Goal: Information Seeking & Learning: Learn about a topic

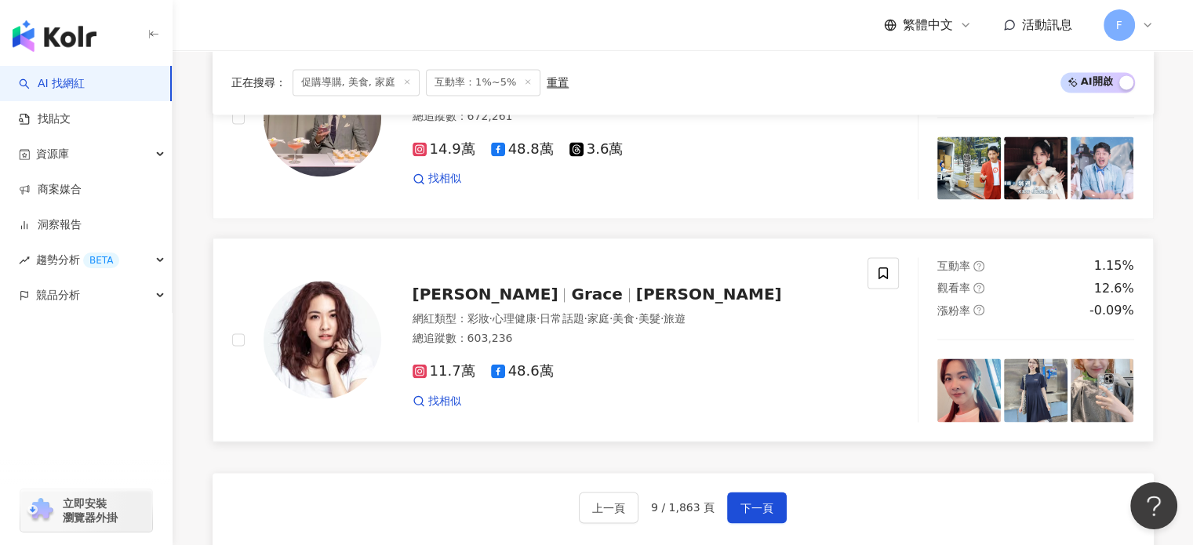
scroll to position [2626, 0]
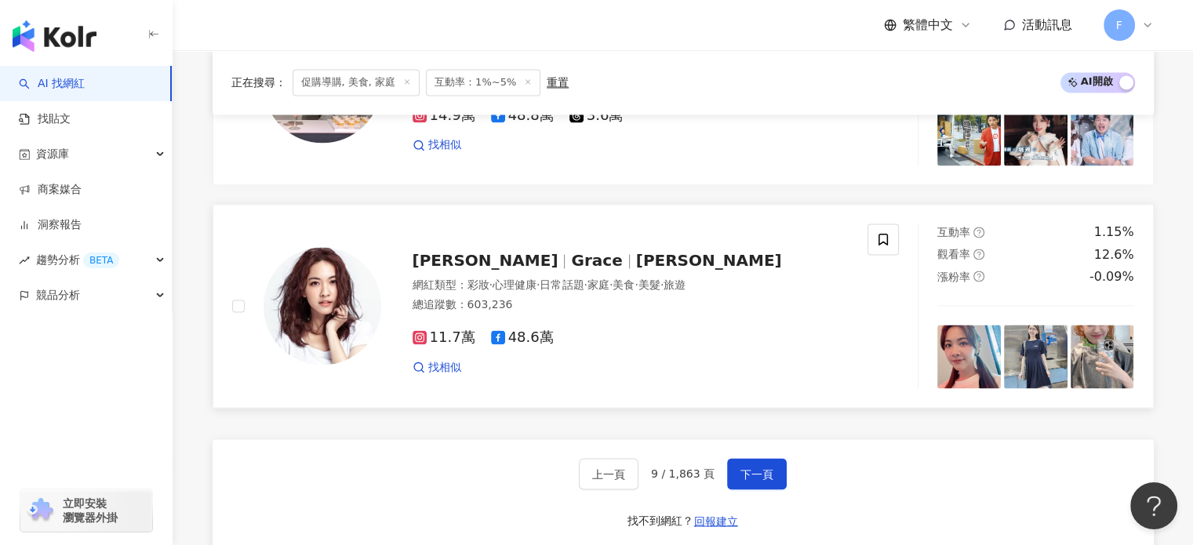
click at [304, 272] on img at bounding box center [323, 306] width 118 height 118
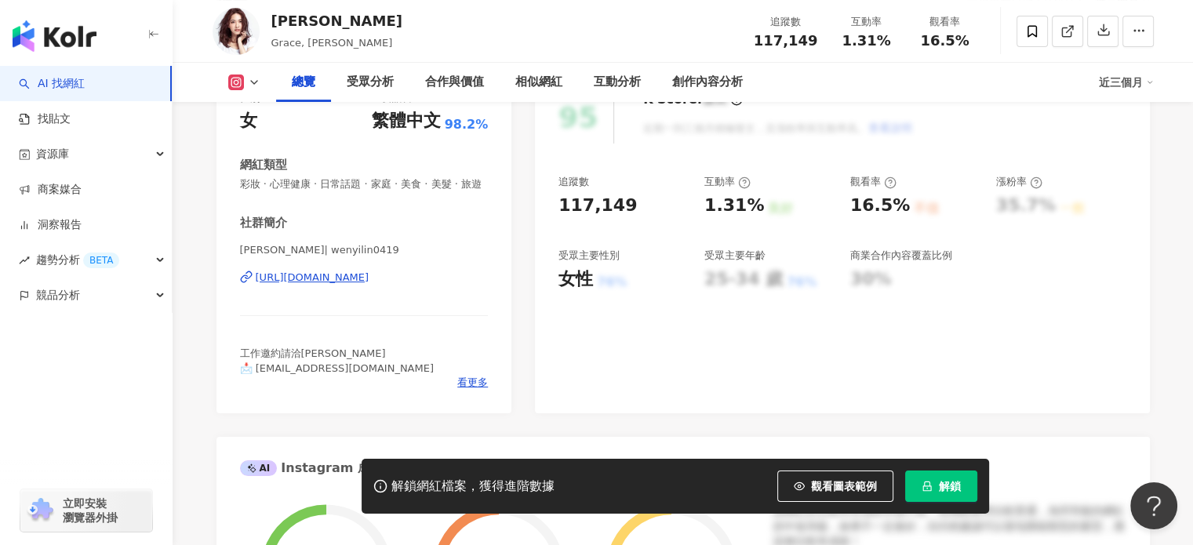
scroll to position [157, 0]
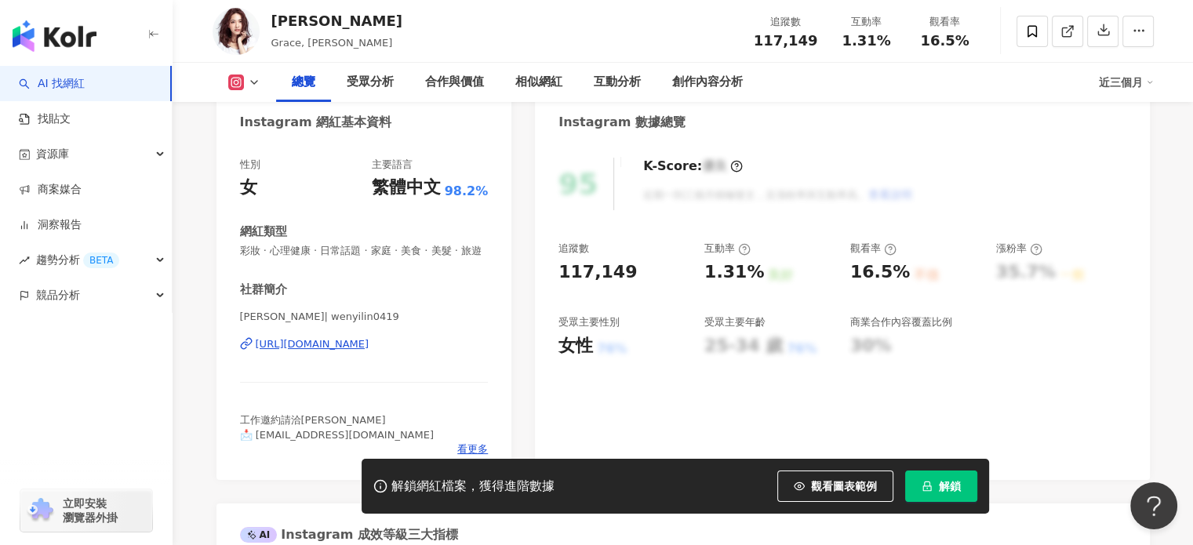
click at [369, 351] on div "[URL][DOMAIN_NAME]" at bounding box center [313, 344] width 114 height 14
